Goal: Task Accomplishment & Management: Complete application form

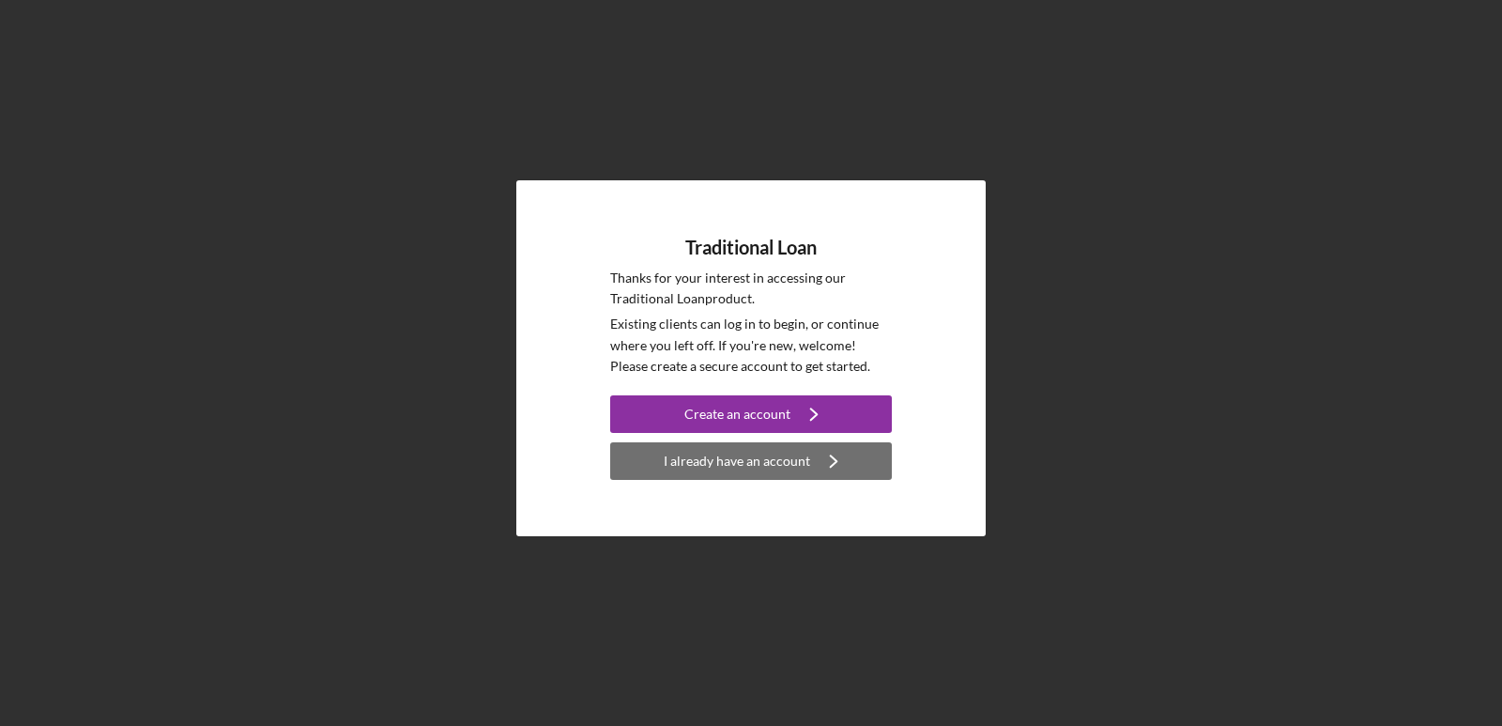
click at [711, 463] on div "I already have an account" at bounding box center [737, 461] width 146 height 38
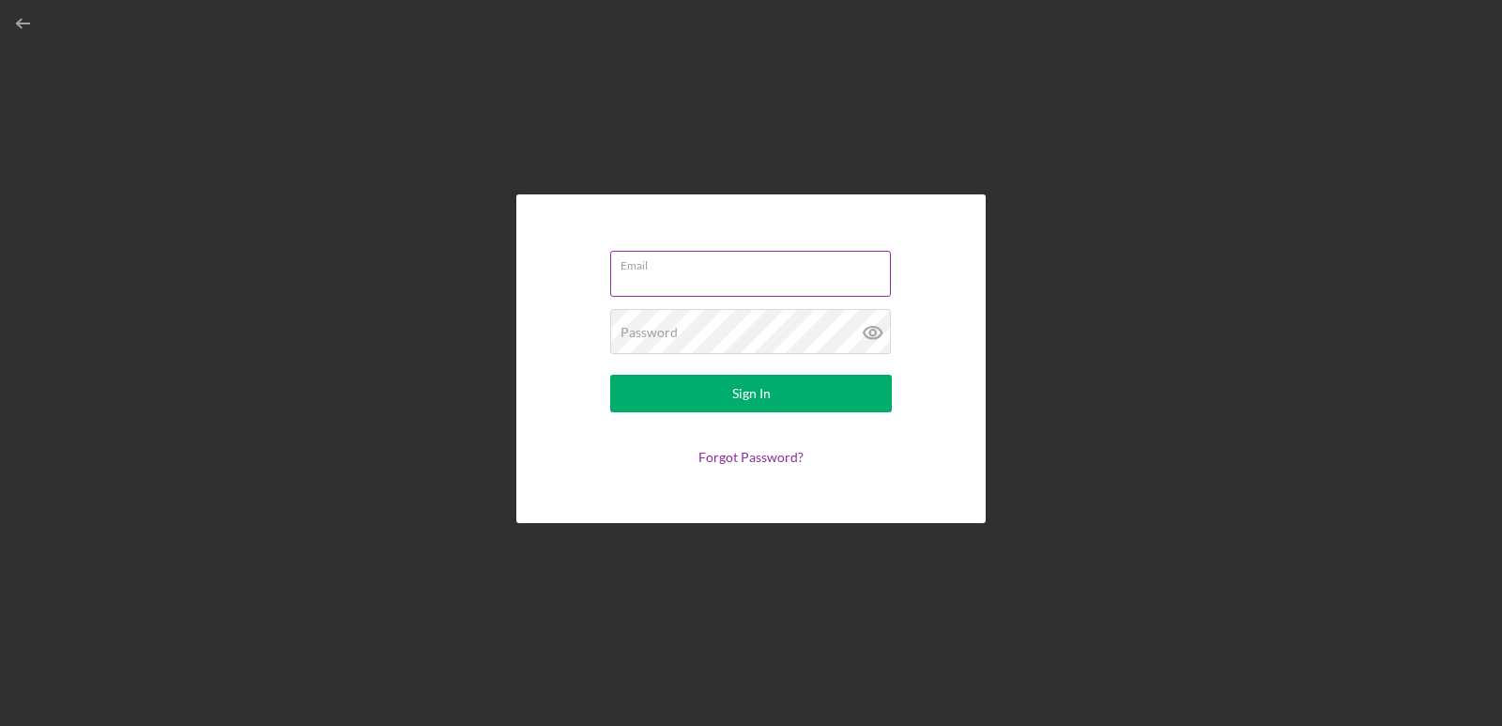
click at [699, 284] on input "Email" at bounding box center [750, 273] width 281 height 45
type input "[EMAIL_ADDRESS][DOMAIN_NAME]"
click at [610, 375] on button "Sign In" at bounding box center [751, 394] width 282 height 38
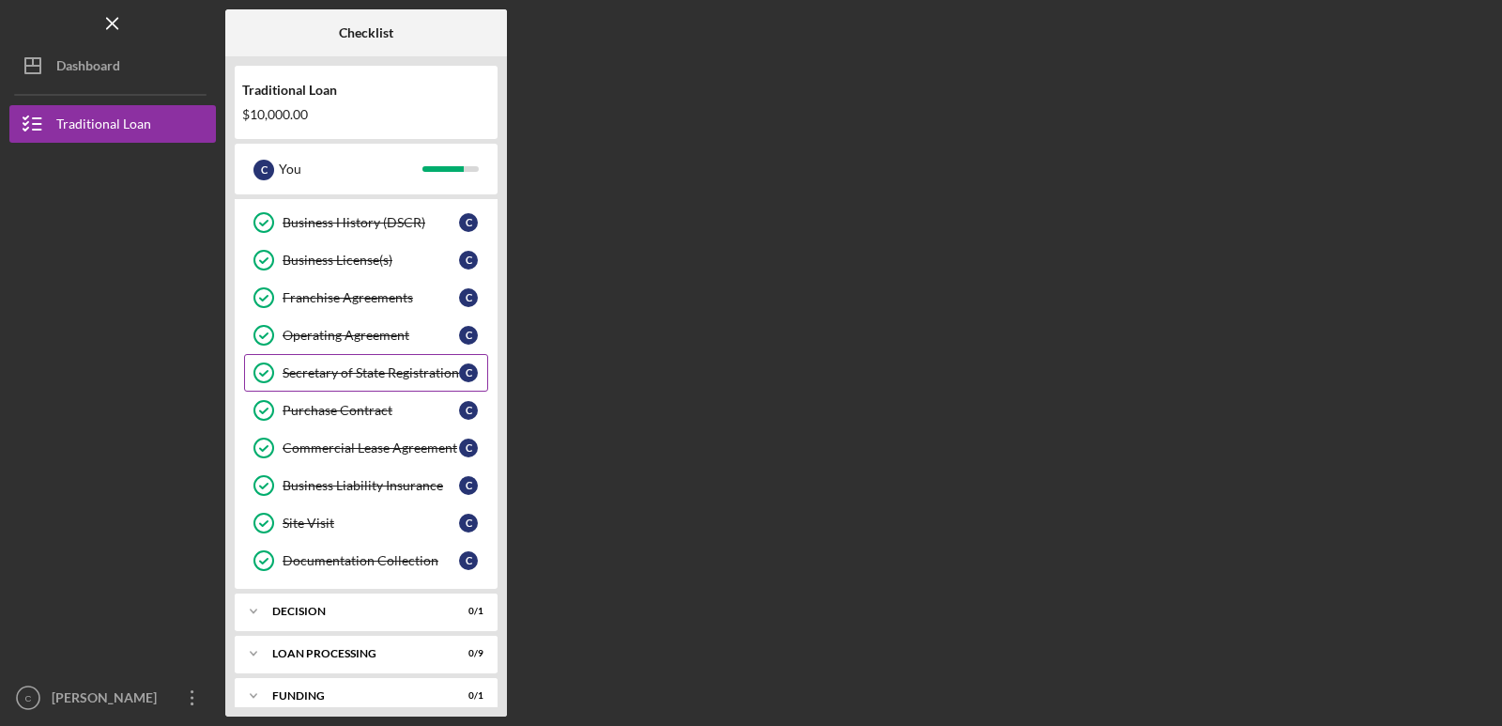
scroll to position [779, 0]
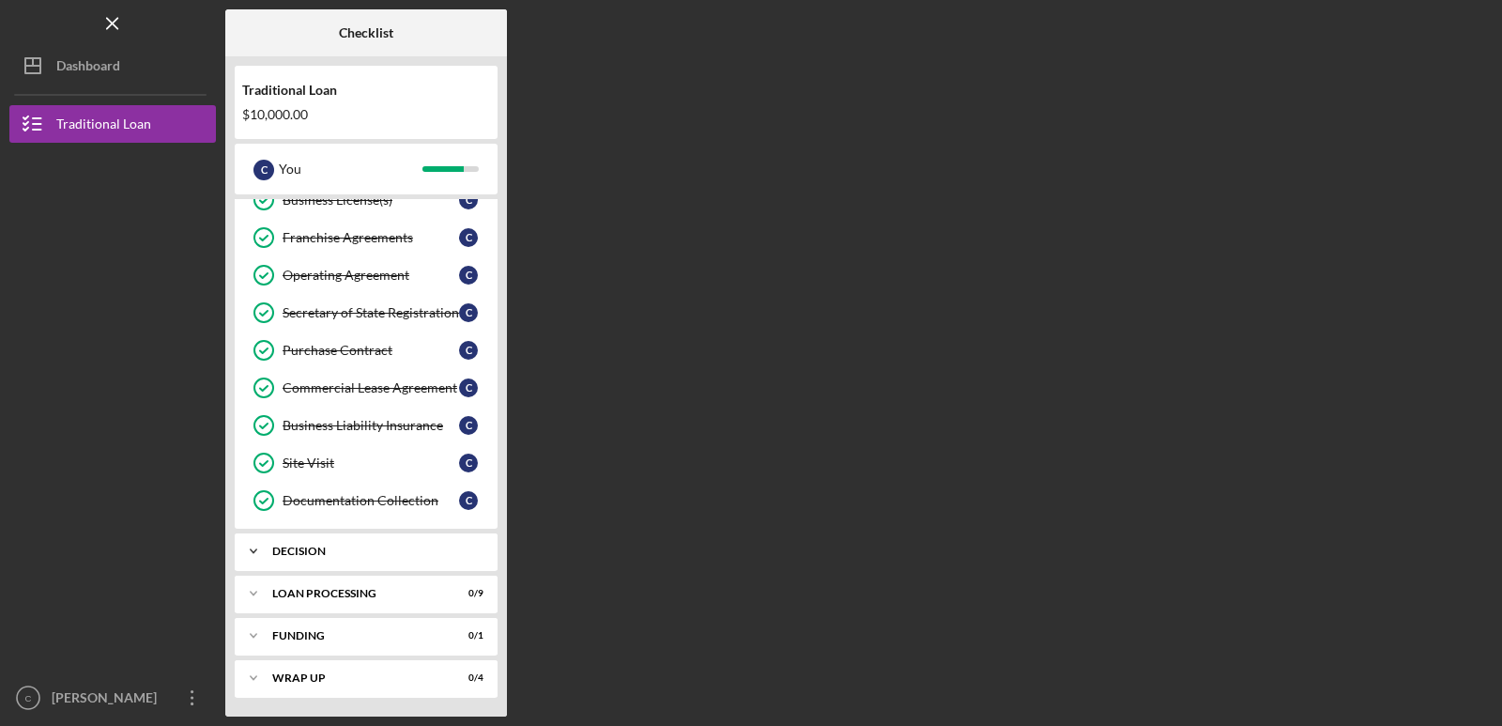
click at [459, 551] on div "Decision" at bounding box center [373, 550] width 202 height 11
click at [398, 604] on link "Decision Decision C" at bounding box center [366, 591] width 244 height 38
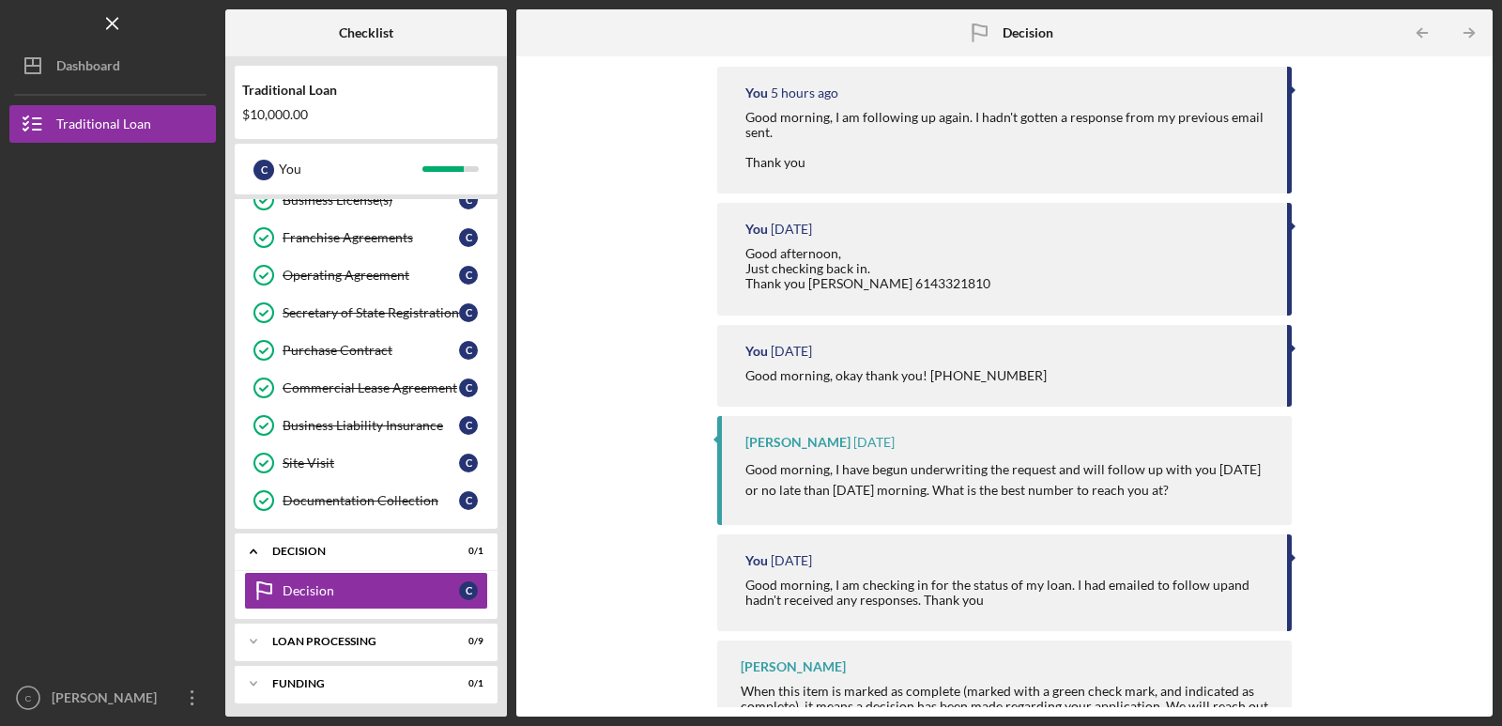
scroll to position [309, 0]
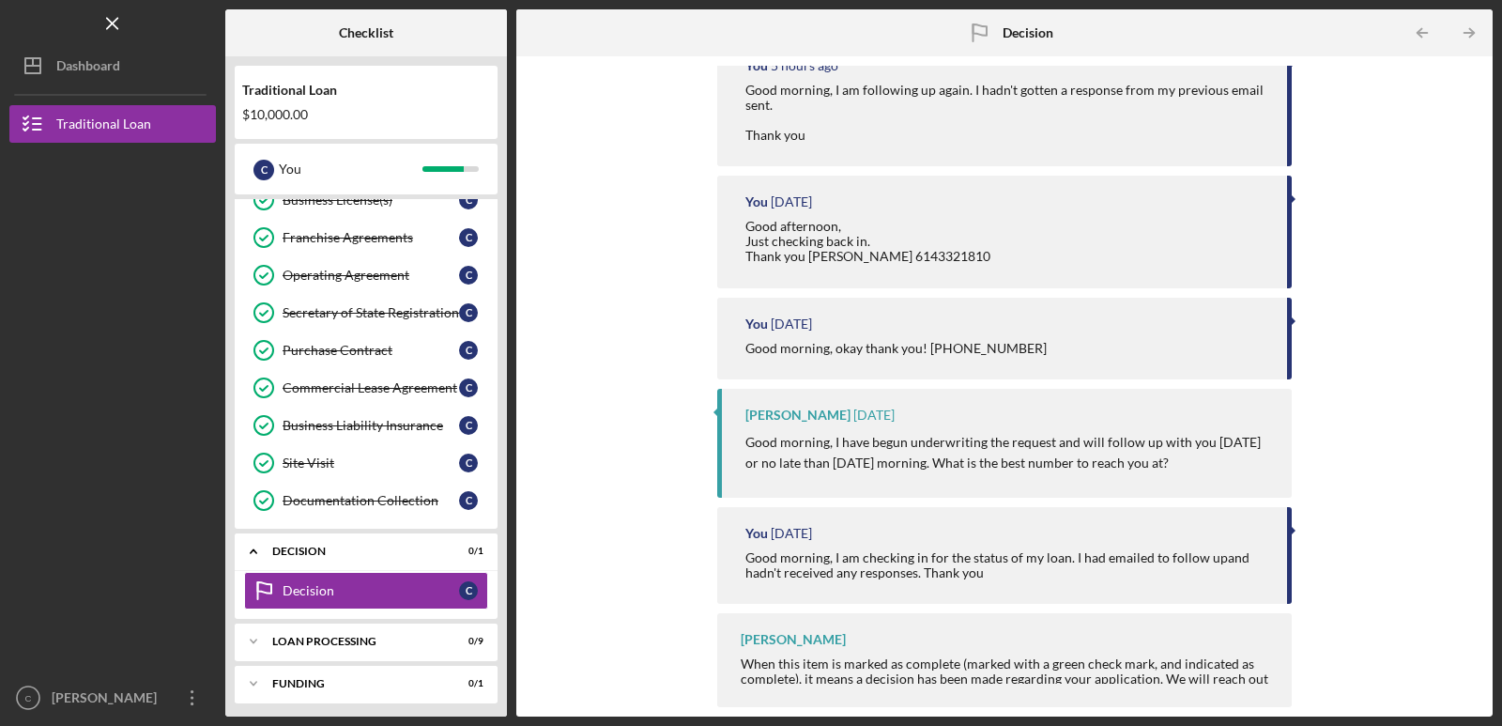
click at [990, 656] on div "When this item is marked as complete (marked with a green check mark, and indic…" at bounding box center [1007, 678] width 532 height 45
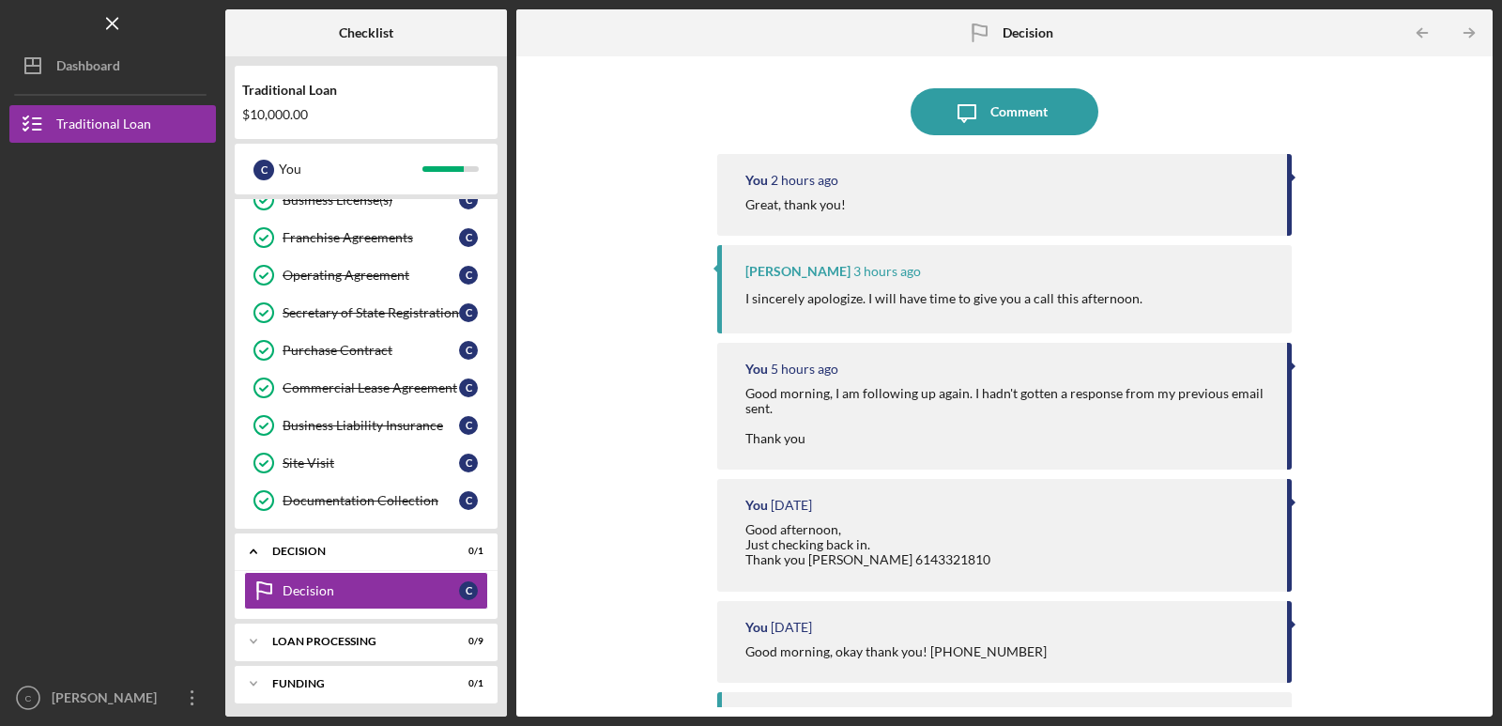
scroll to position [0, 0]
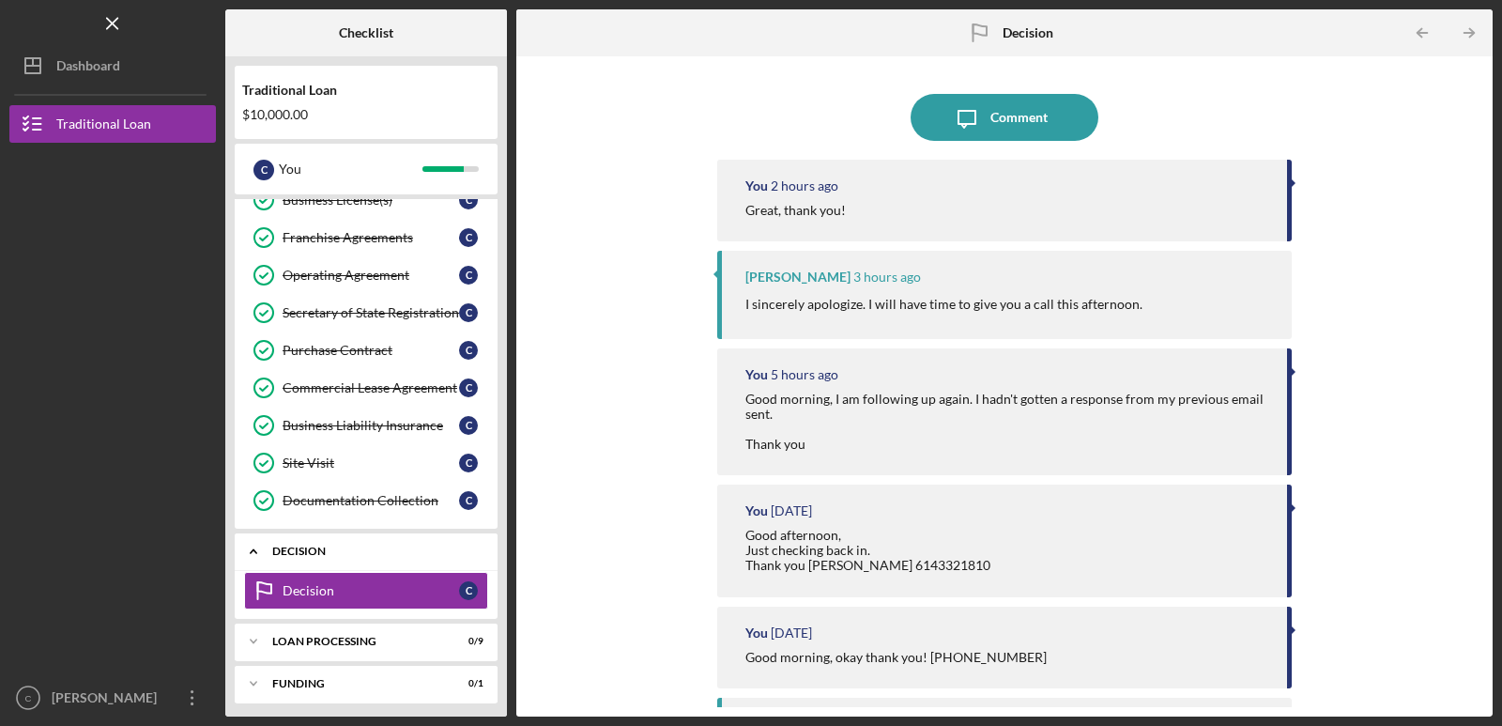
click at [255, 553] on polyline at bounding box center [254, 552] width 6 height 4
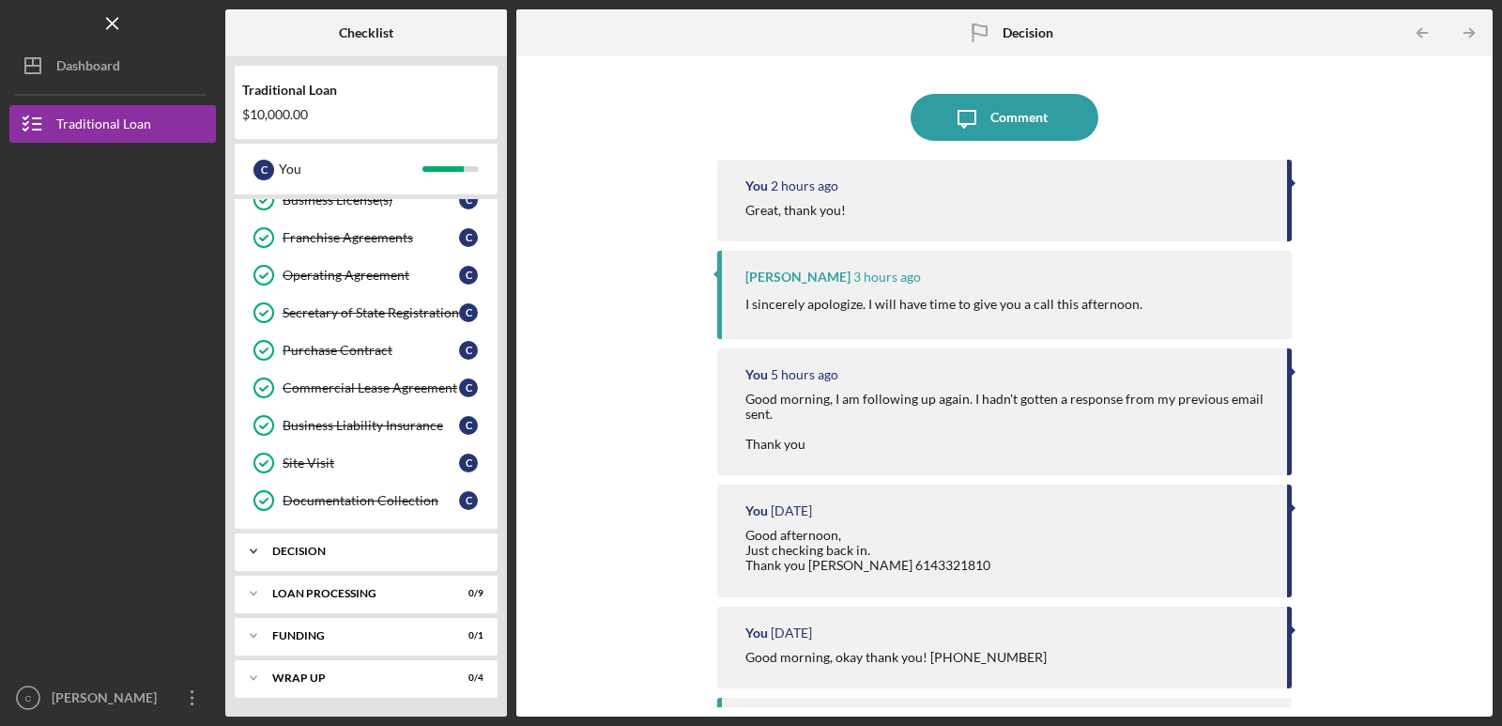
click at [422, 554] on div "Decision" at bounding box center [373, 550] width 202 height 11
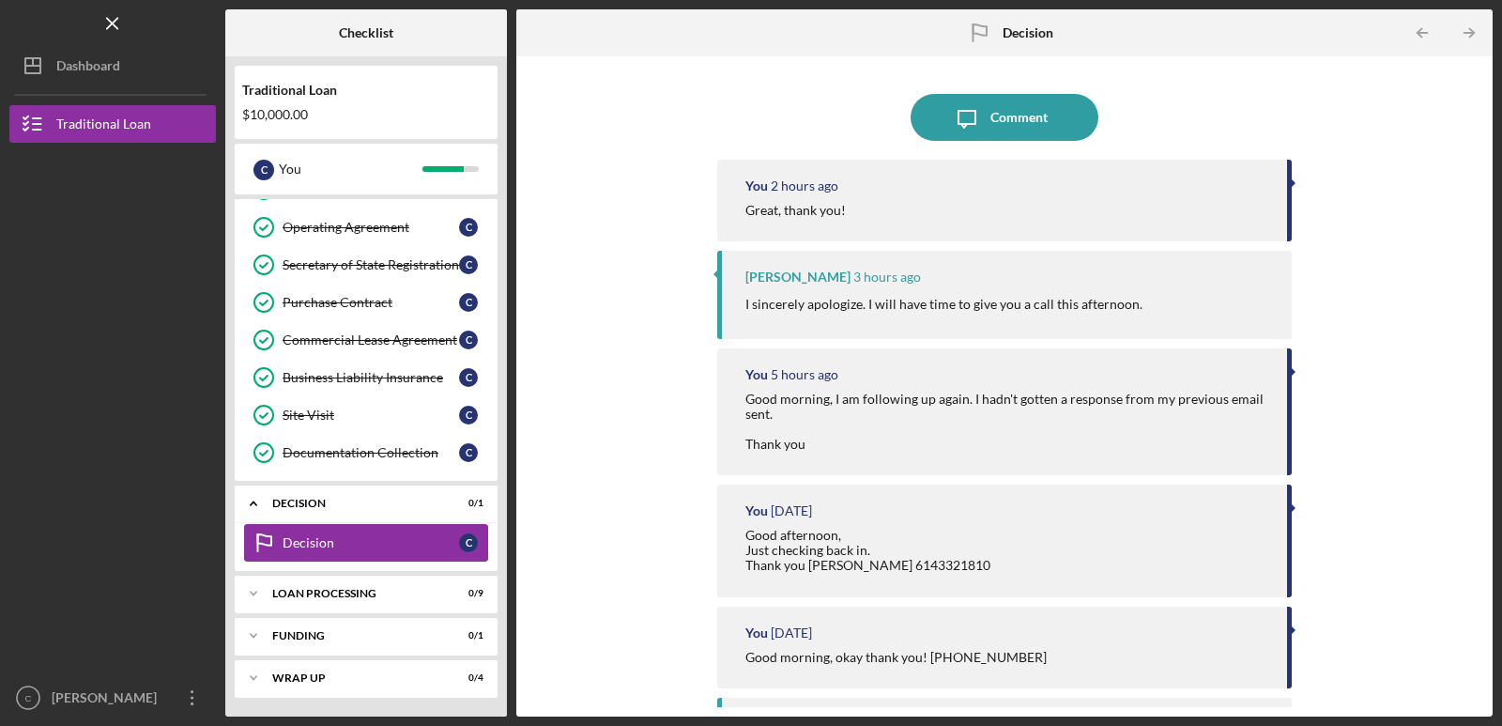
click at [449, 541] on div "Decision" at bounding box center [371, 542] width 177 height 15
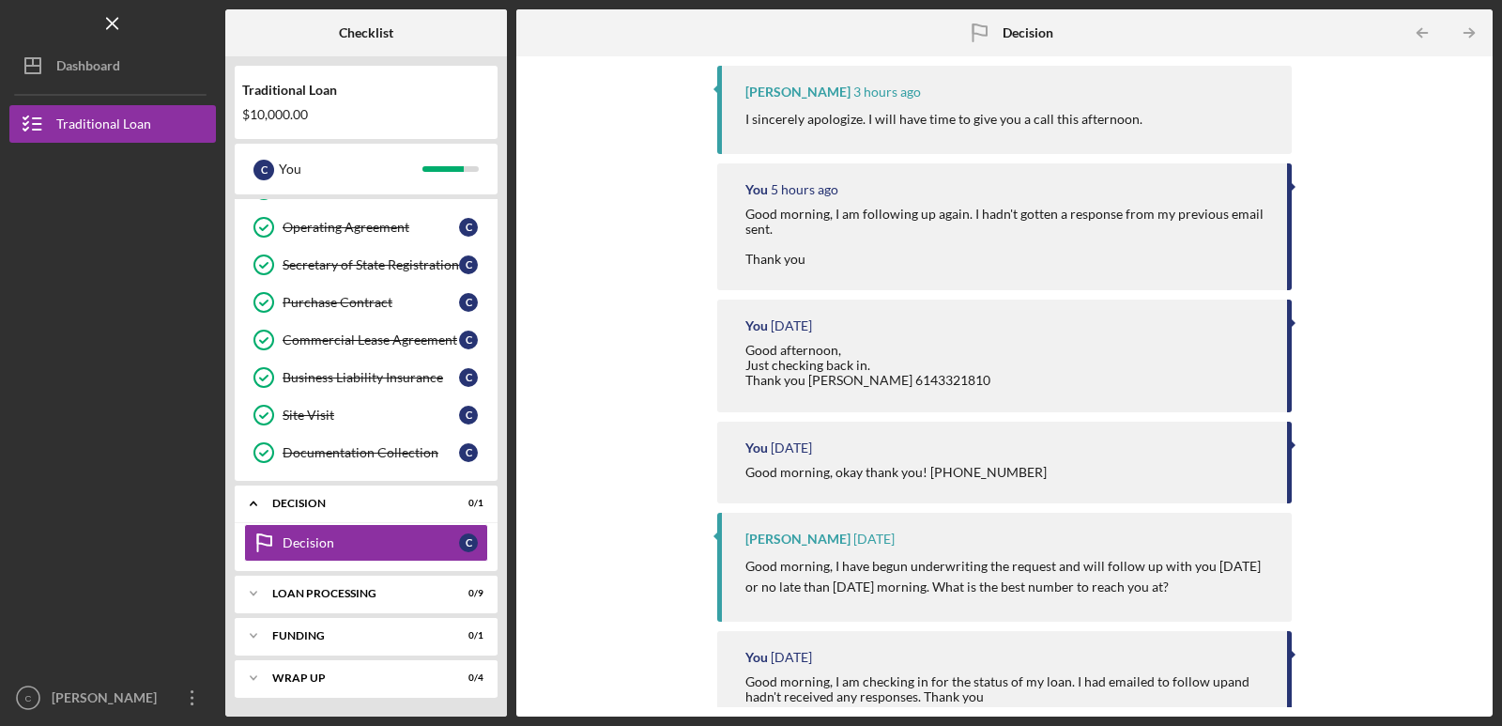
scroll to position [309, 0]
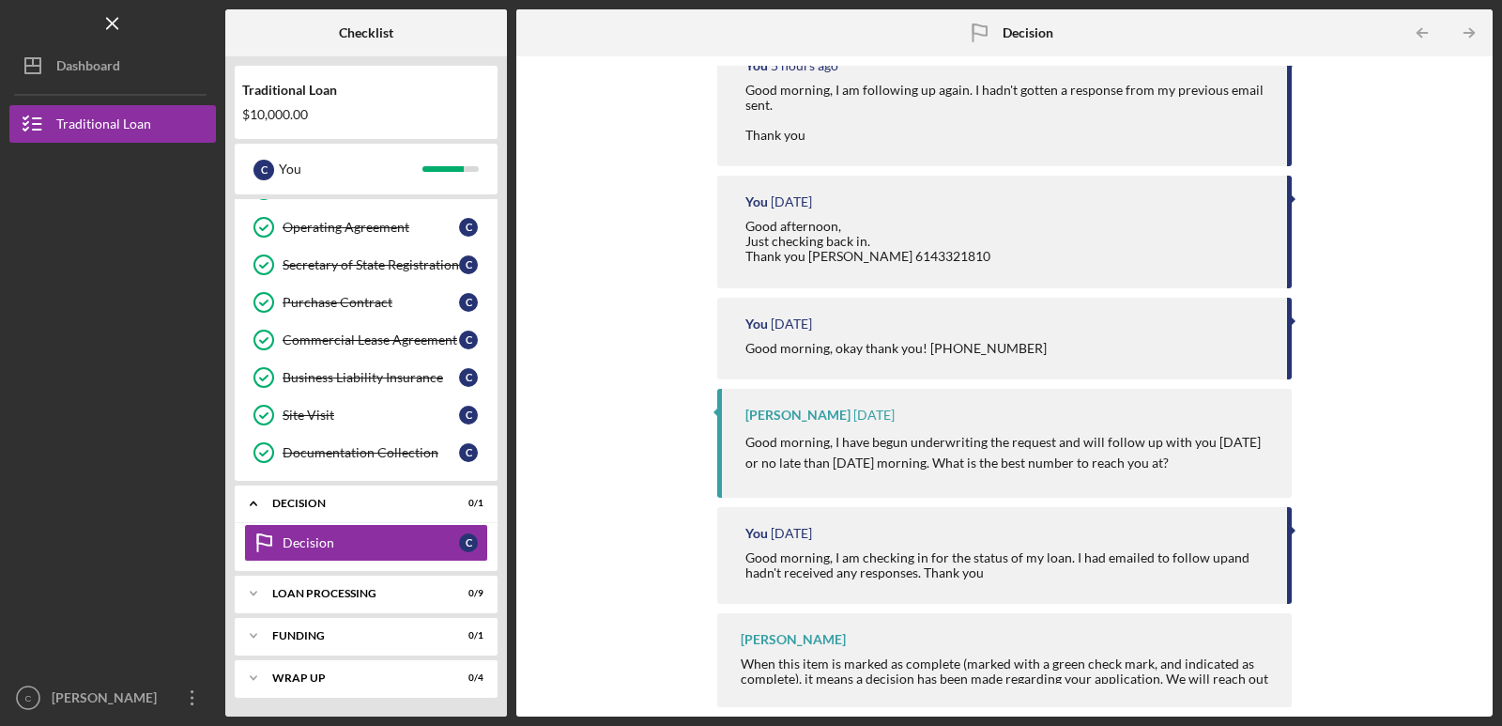
click at [1064, 646] on div "[PERSON_NAME] When this item is marked as complete (marked with a green check m…" at bounding box center [1004, 660] width 575 height 94
click at [938, 450] on p "Good morning, I have begun underwriting the request and will follow up with you…" at bounding box center [1009, 453] width 528 height 42
drag, startPoint x: 936, startPoint y: 542, endPoint x: 79, endPoint y: 60, distance: 983.2
drag, startPoint x: 79, startPoint y: 60, endPoint x: 75, endPoint y: 69, distance: 10.1
click at [75, 69] on div "Dashboard" at bounding box center [88, 68] width 64 height 42
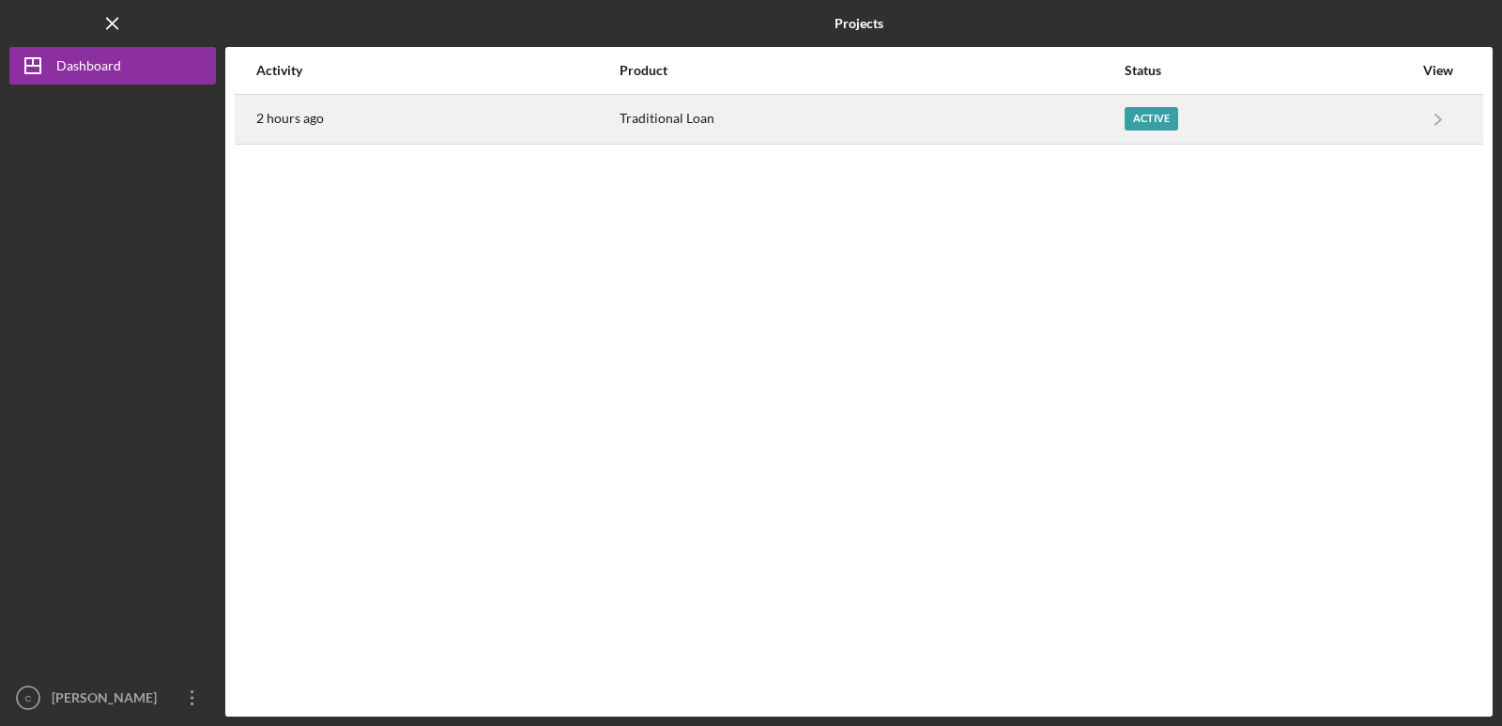
drag, startPoint x: 1121, startPoint y: 117, endPoint x: 1137, endPoint y: 116, distance: 16.0
drag, startPoint x: 1137, startPoint y: 116, endPoint x: 1126, endPoint y: 119, distance: 11.6
click at [1126, 119] on div "Active" at bounding box center [1152, 118] width 54 height 23
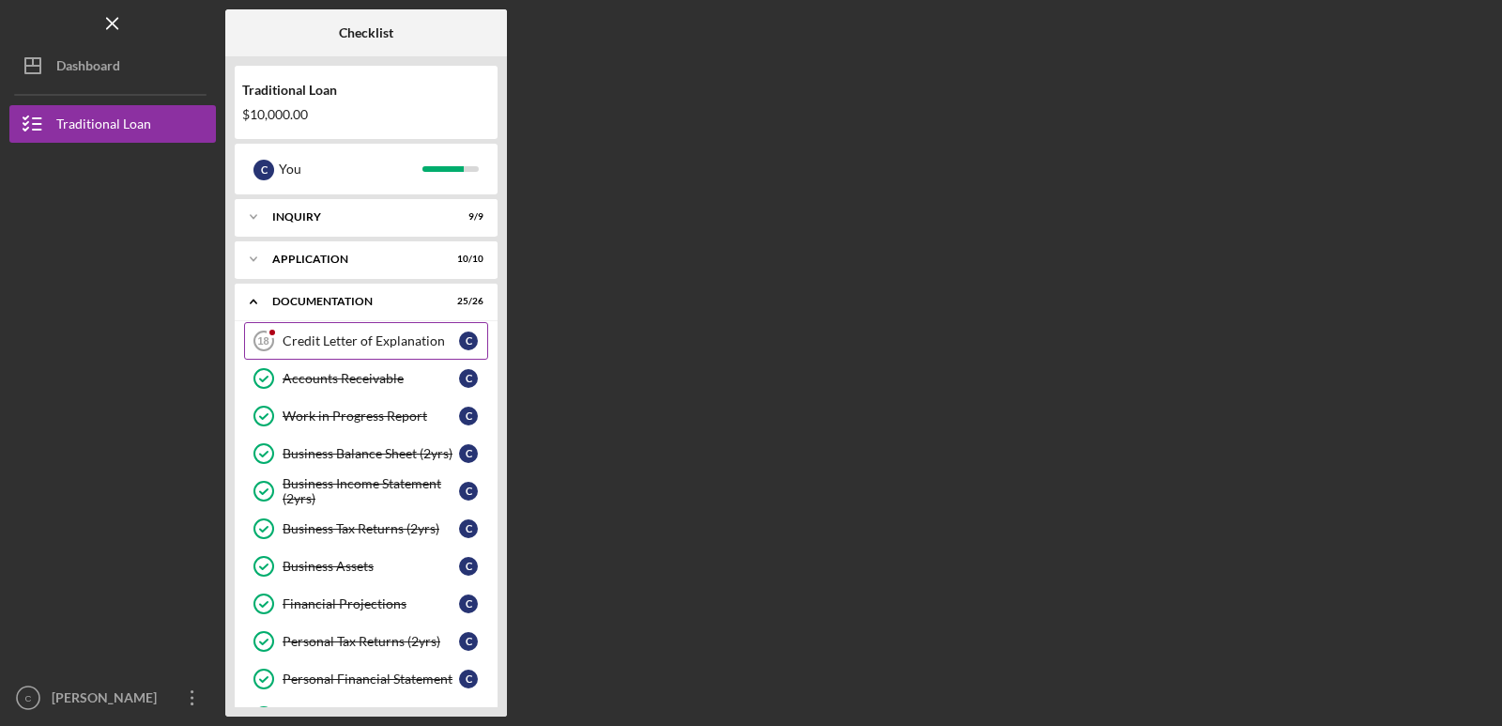
click at [373, 344] on div "Credit Letter of Explanation" at bounding box center [371, 340] width 177 height 15
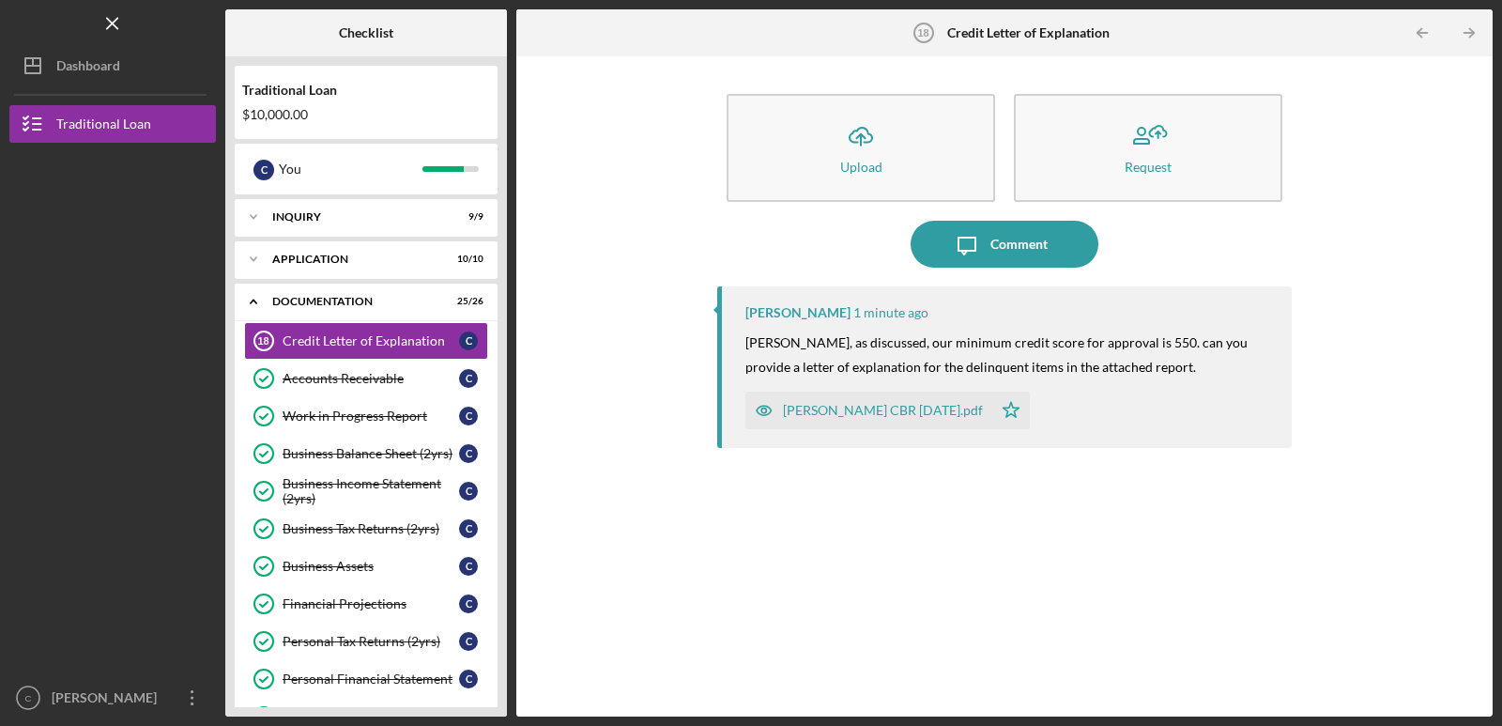
click at [912, 413] on div "[PERSON_NAME] CBR [DATE].pdf" at bounding box center [883, 410] width 200 height 15
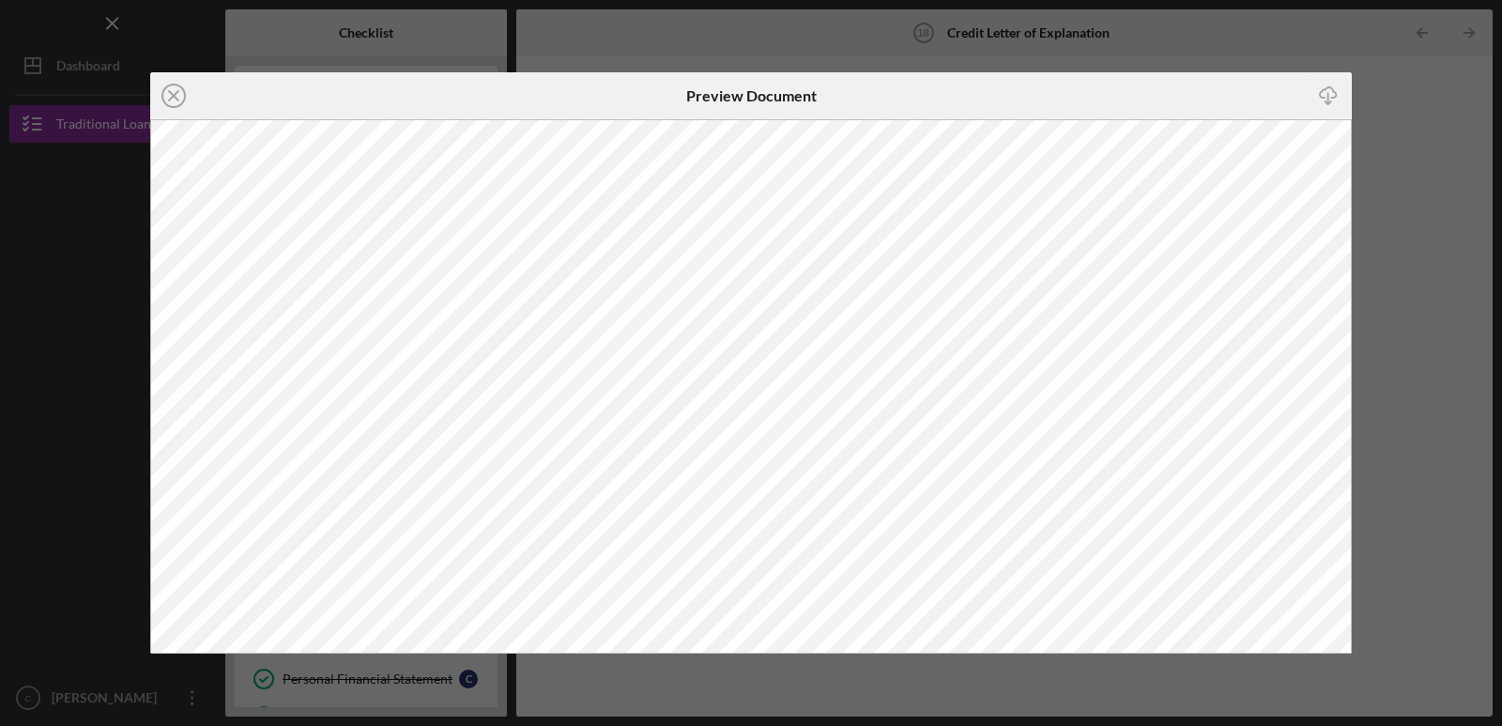
click at [1424, 401] on div "Icon/Close Preview Document Icon/Download" at bounding box center [751, 363] width 1502 height 726
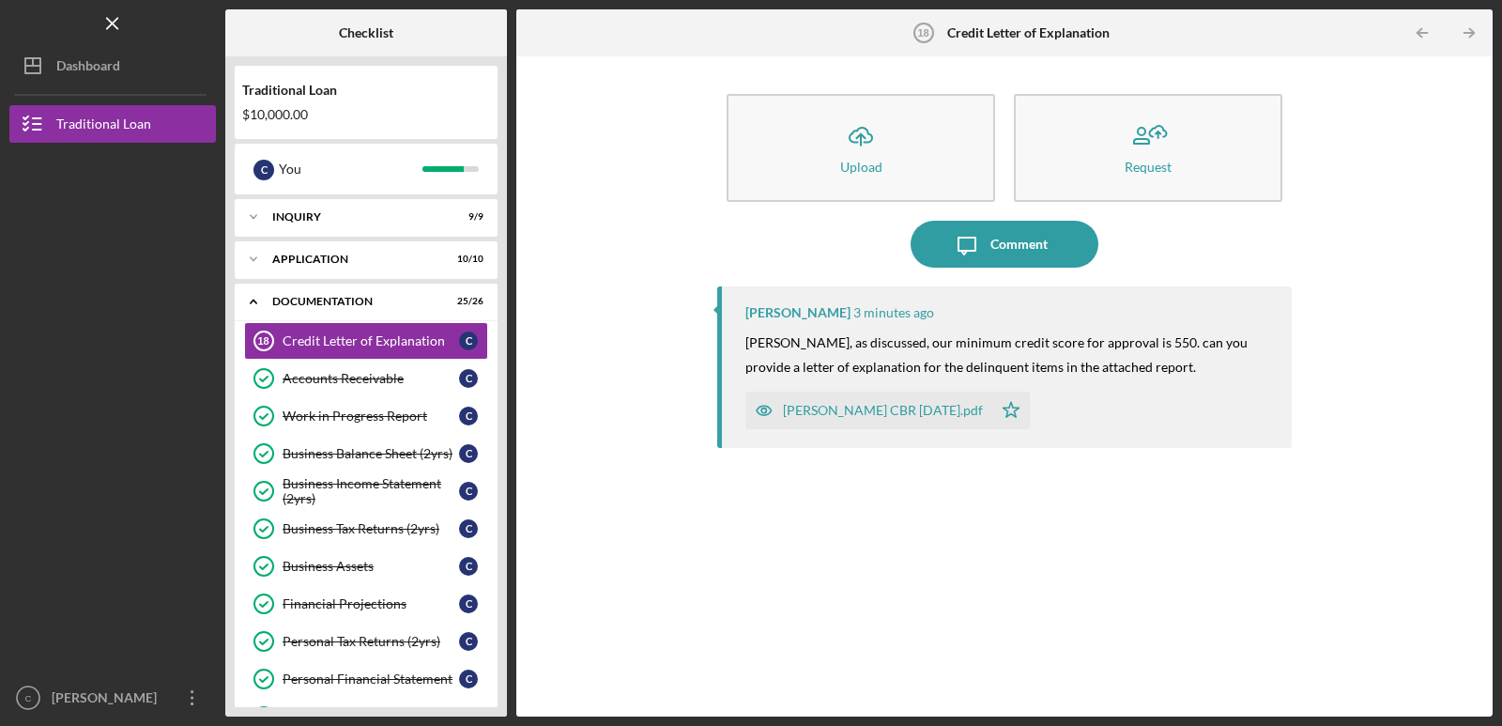
click at [1424, 401] on div "Icon/Upload Upload Request Icon/Message Comment [PERSON_NAME] 3 minutes ago [PE…" at bounding box center [1005, 386] width 958 height 641
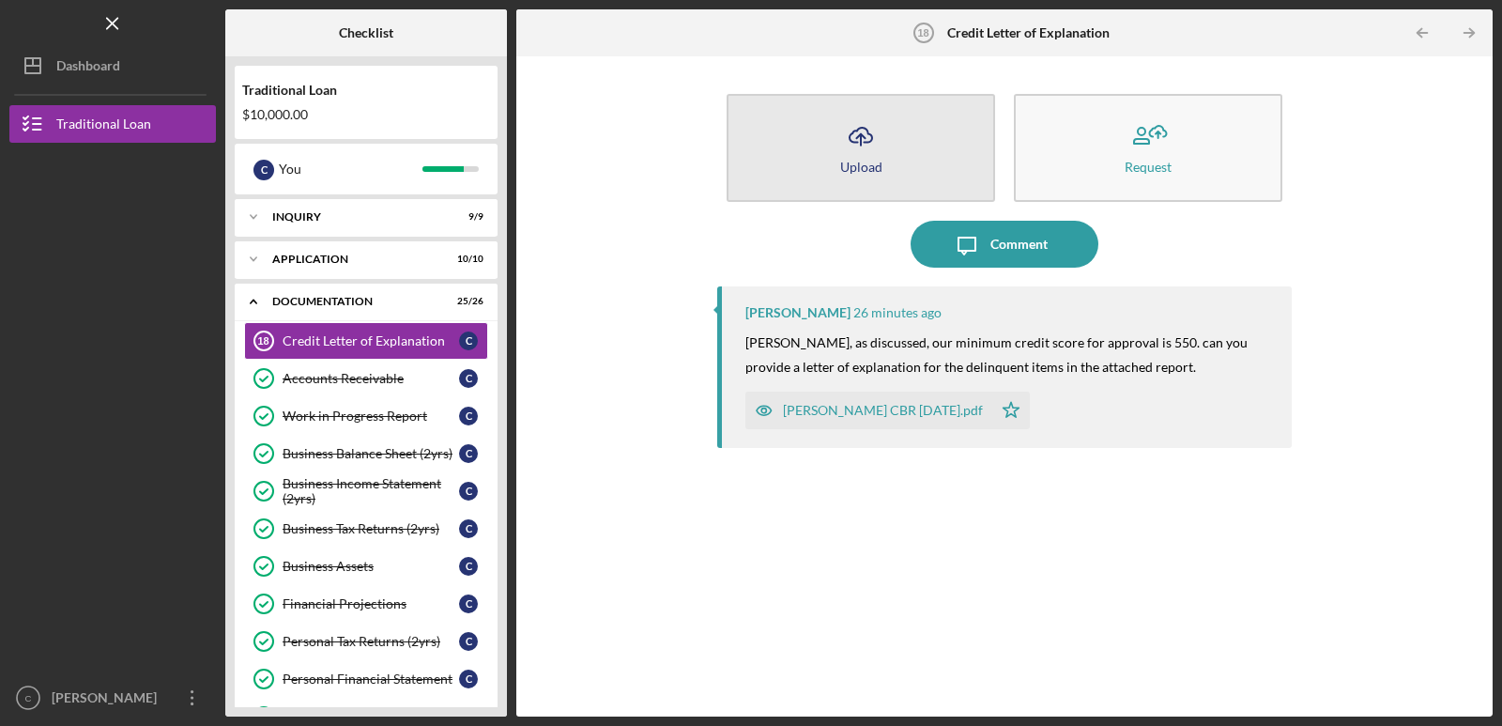
click at [875, 164] on div "Upload" at bounding box center [861, 167] width 42 height 14
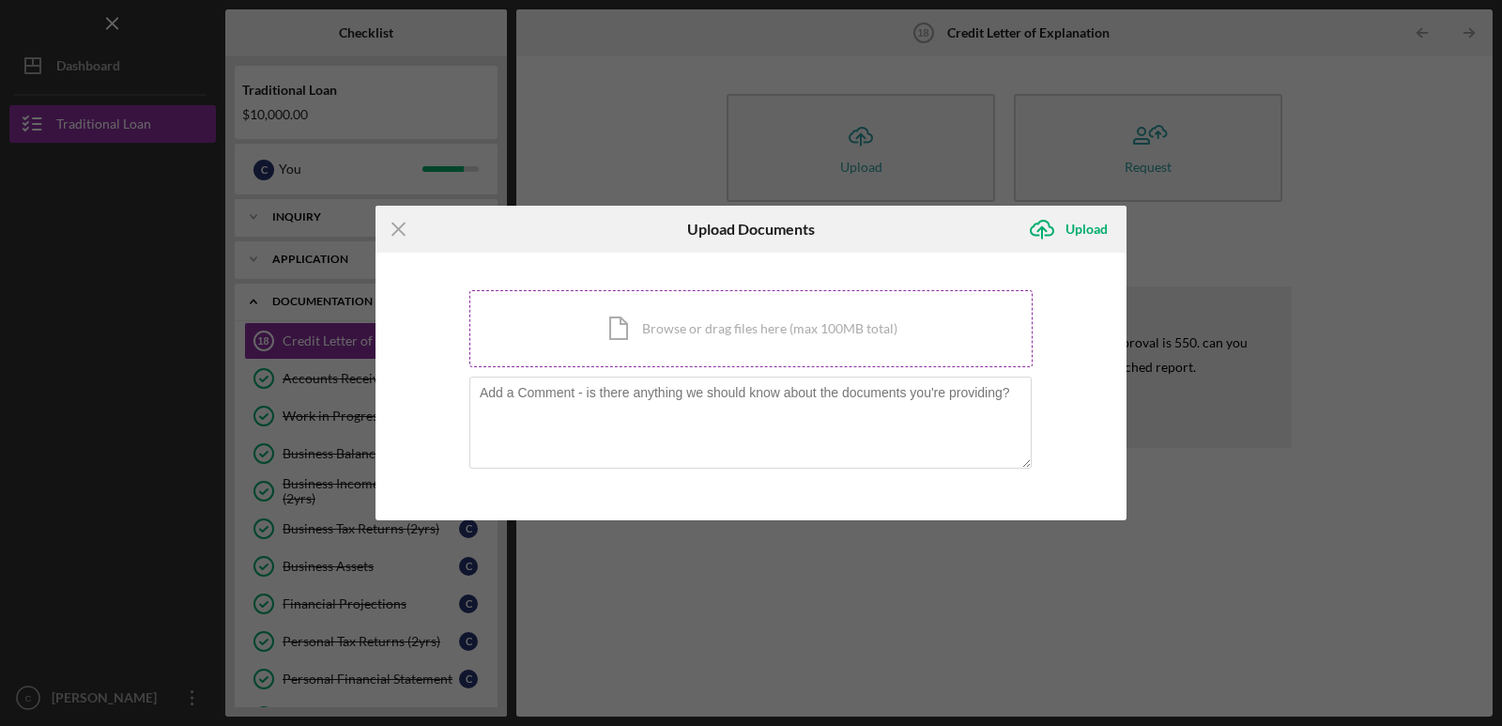
click at [664, 329] on div "Icon/Document Browse or drag files here (max 100MB total) Tap to choose files o…" at bounding box center [750, 328] width 563 height 77
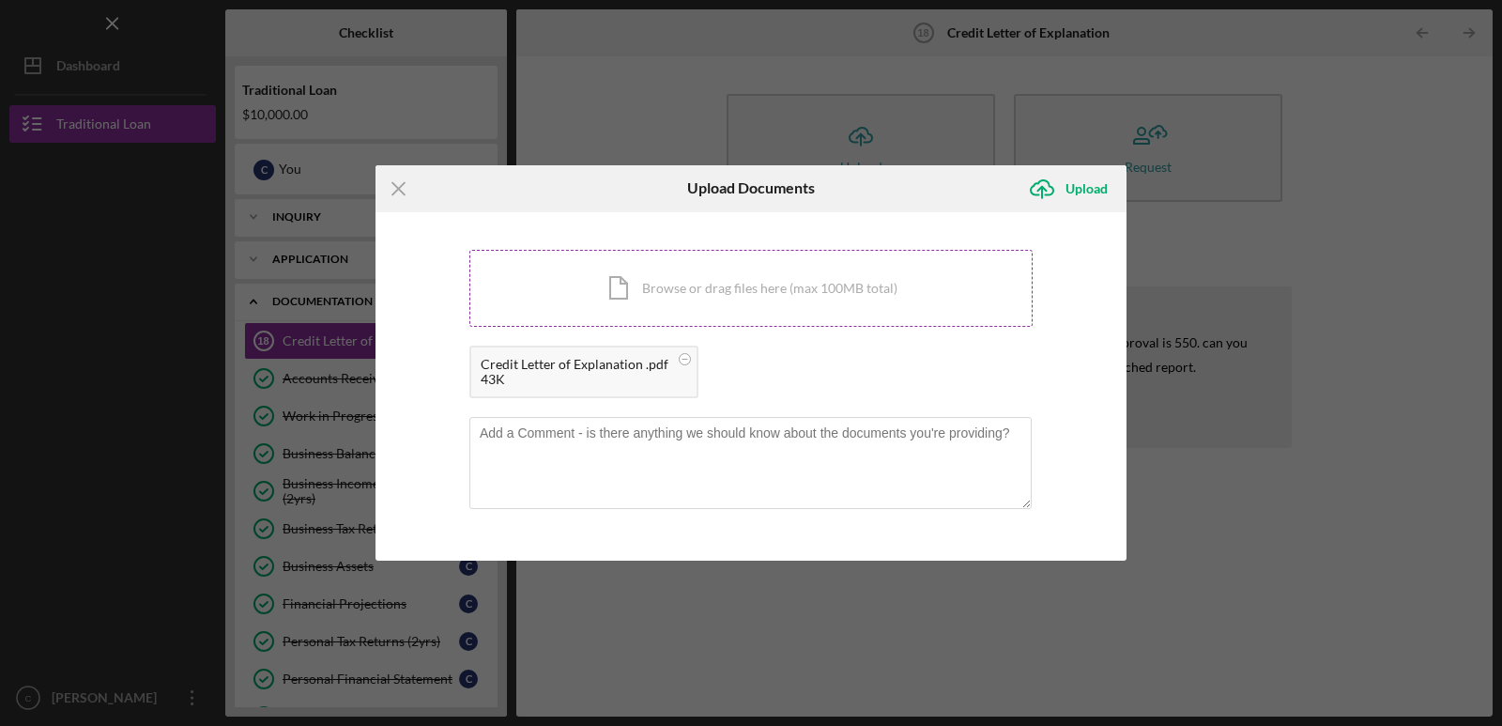
click at [649, 288] on div "Icon/Document Browse or drag files here (max 100MB total) Tap to choose files o…" at bounding box center [750, 288] width 563 height 77
click at [1076, 196] on div "Upload" at bounding box center [1087, 189] width 42 height 38
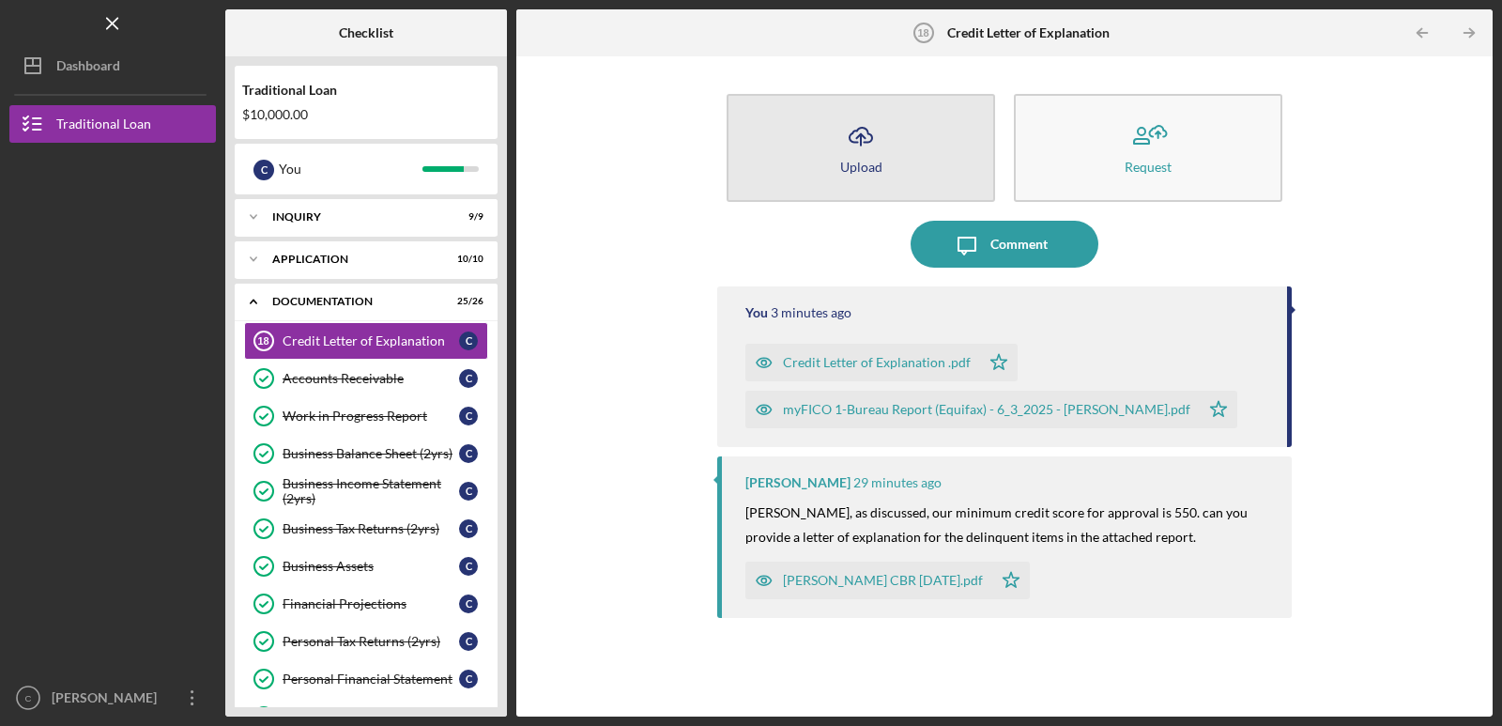
click at [927, 161] on button "Icon/Upload Upload" at bounding box center [861, 148] width 269 height 108
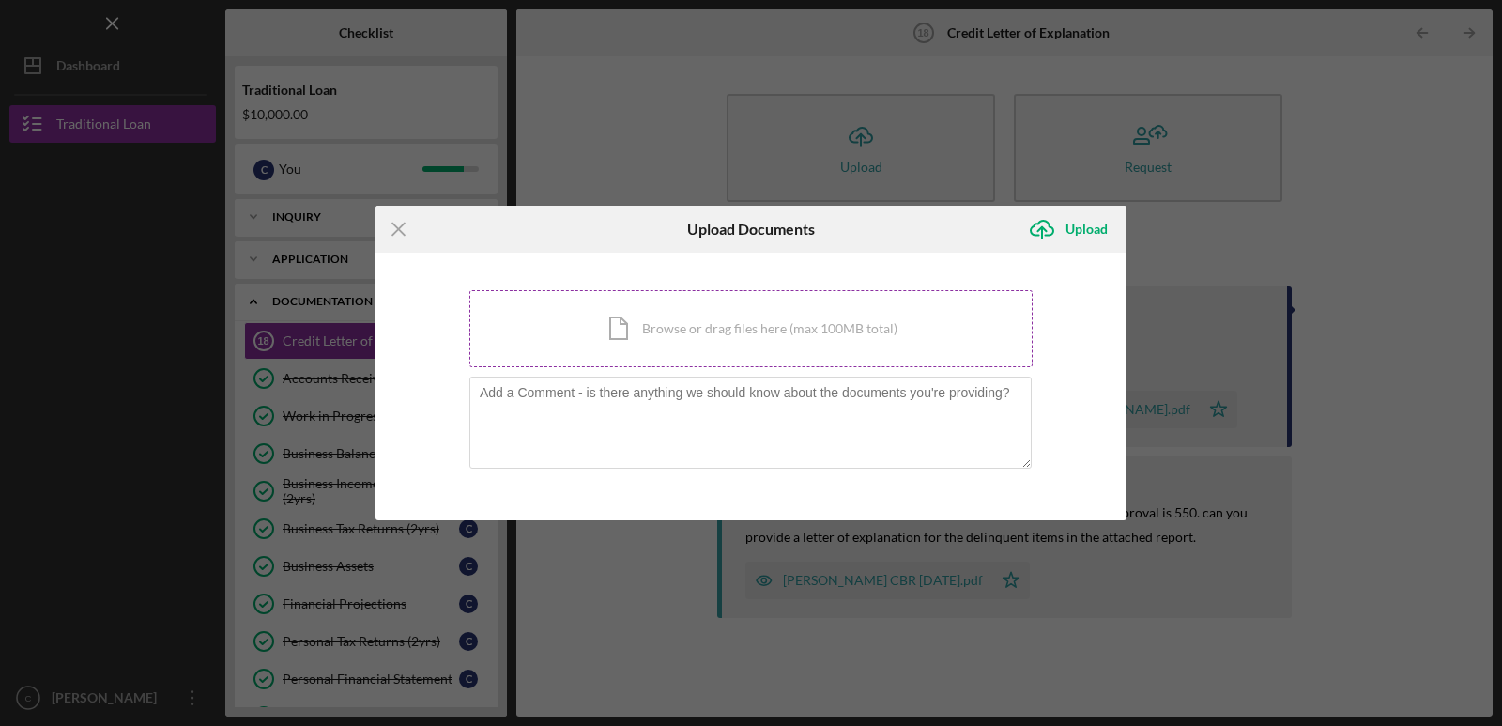
click at [622, 336] on div "Icon/Document Browse or drag files here (max 100MB total) Tap to choose files o…" at bounding box center [750, 328] width 563 height 77
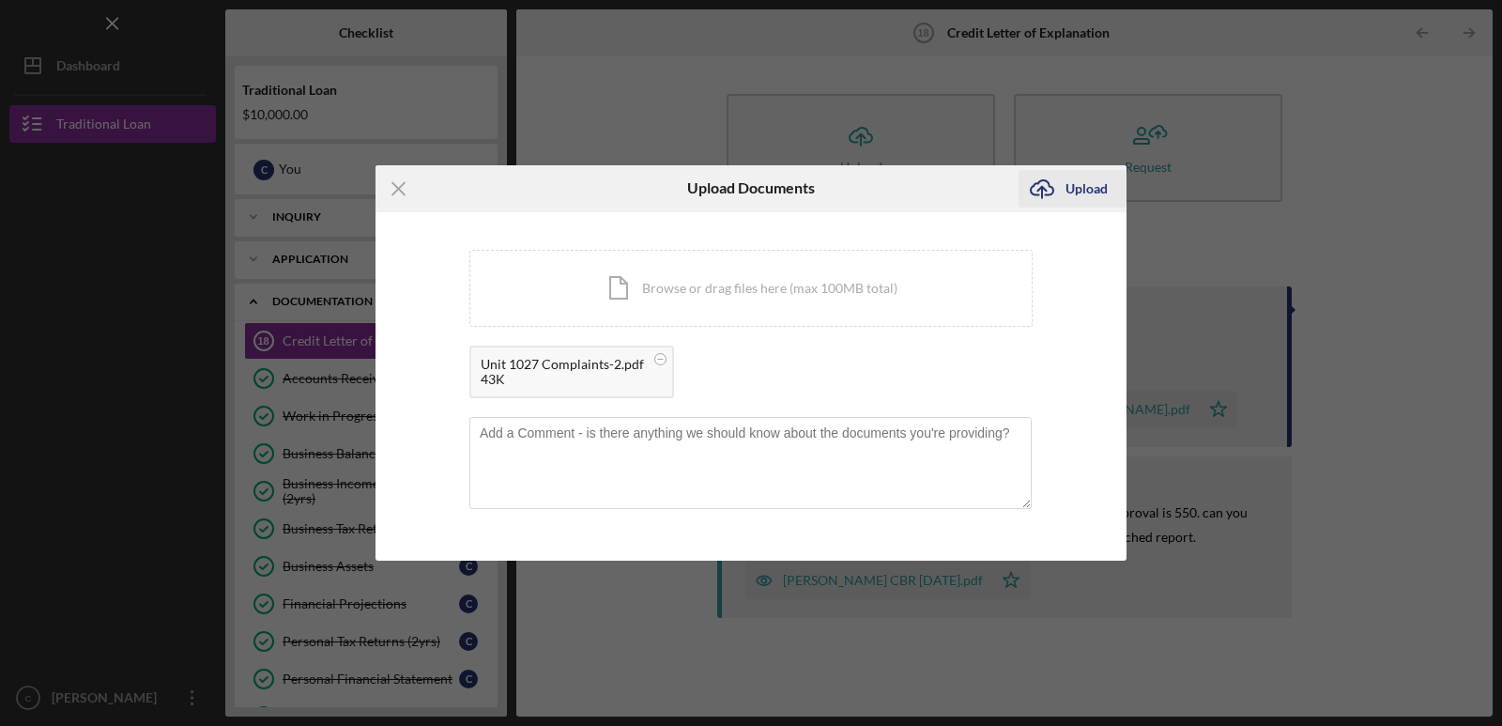
click at [1082, 193] on div "Upload" at bounding box center [1087, 189] width 42 height 38
